Goal: Navigation & Orientation: Find specific page/section

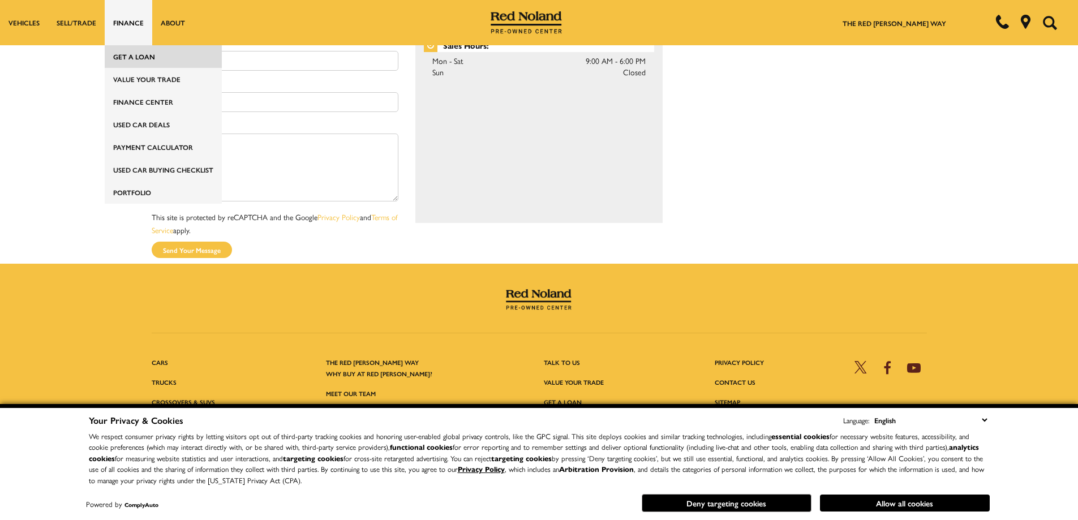
scroll to position [1414, 0]
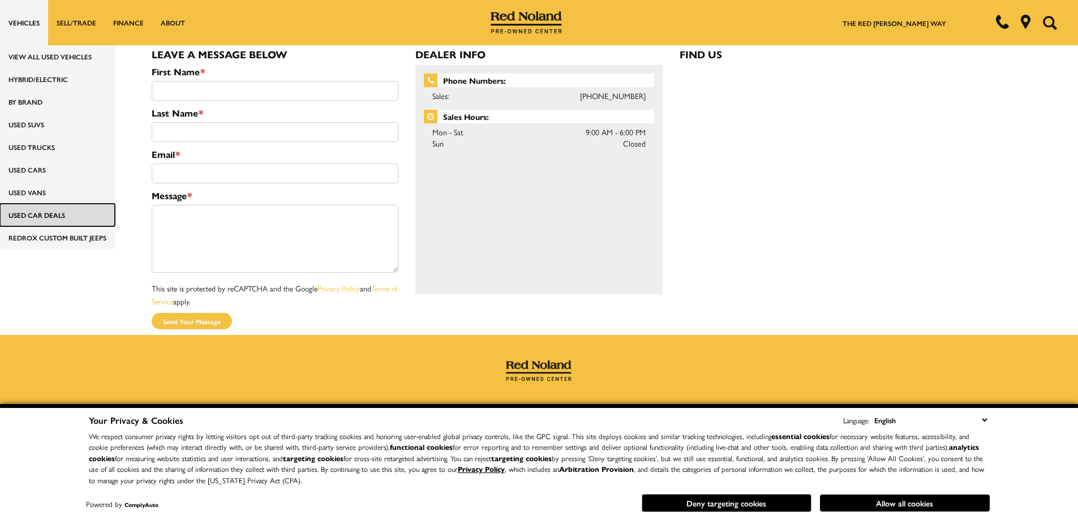
click at [45, 214] on link "Used Car Deals" at bounding box center [57, 215] width 115 height 23
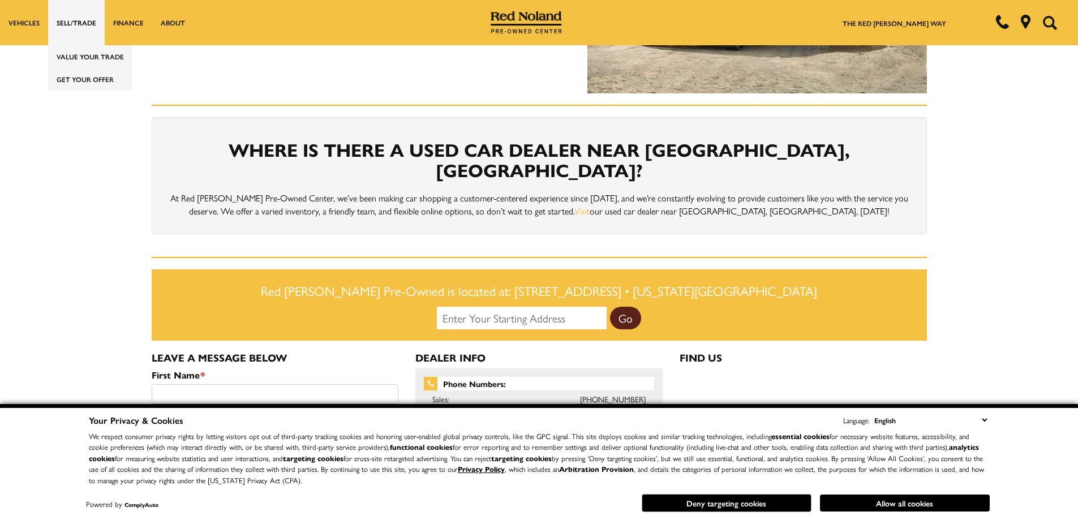
scroll to position [905, 0]
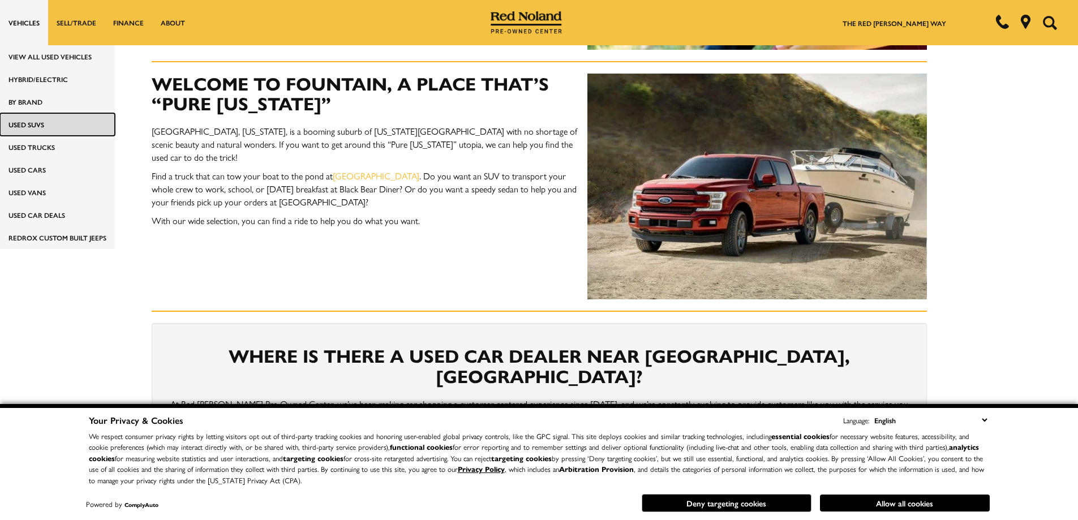
click at [39, 121] on link "Used SUVs" at bounding box center [57, 124] width 115 height 23
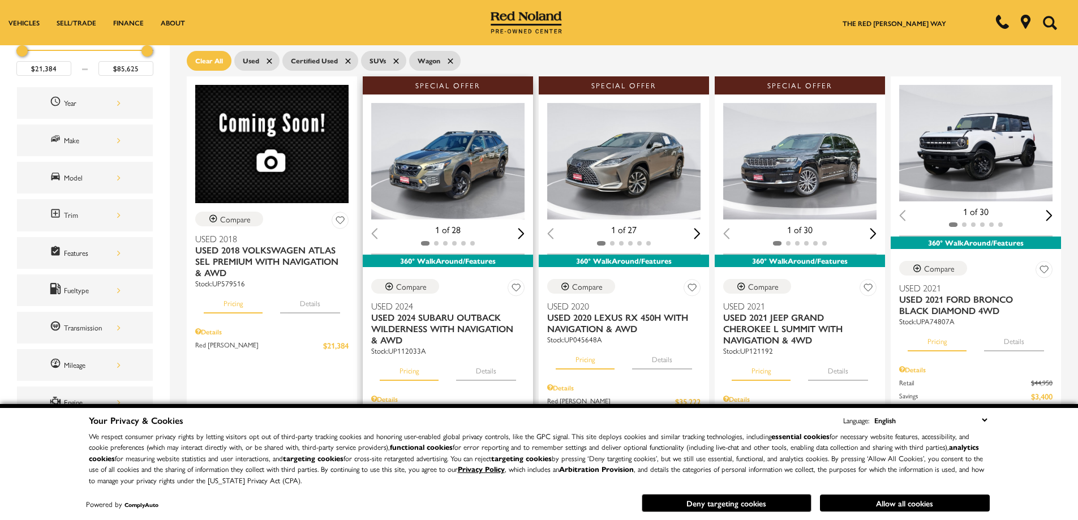
scroll to position [226, 0]
